Goal: Check status

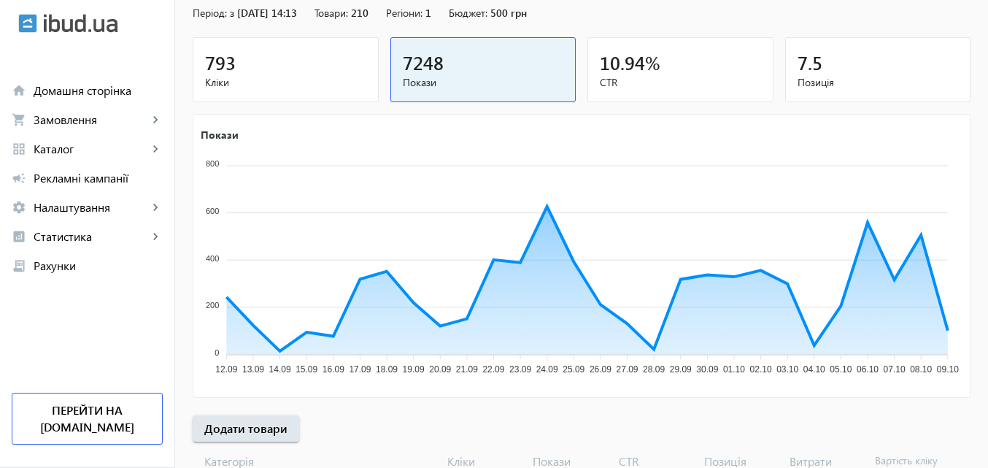
scroll to position [146, 0]
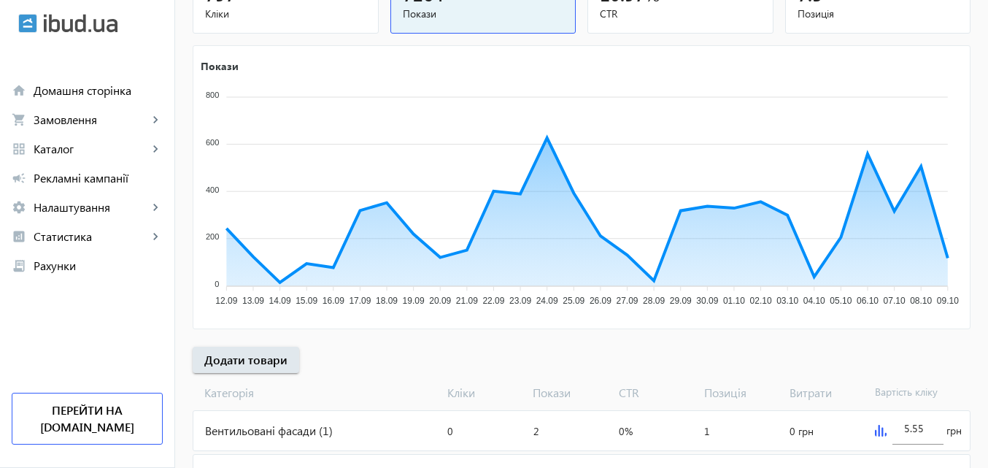
scroll to position [219, 0]
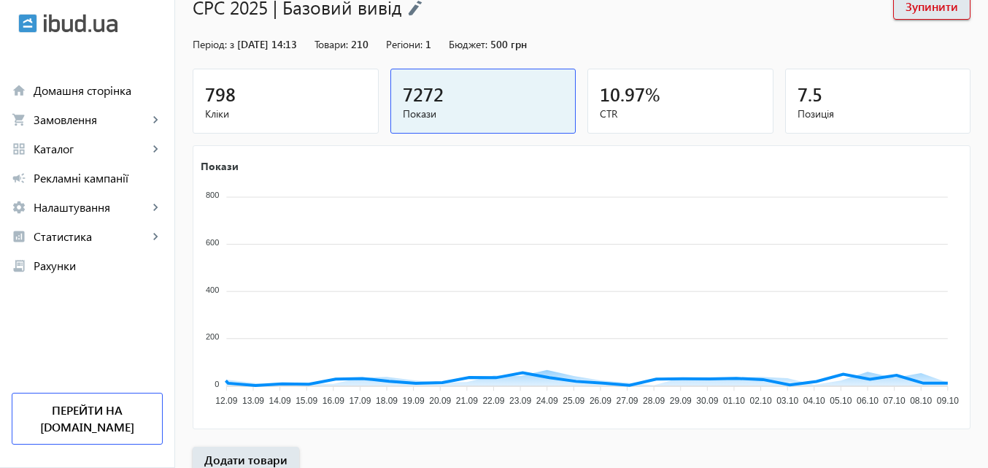
scroll to position [146, 0]
